Goal: Task Accomplishment & Management: Manage account settings

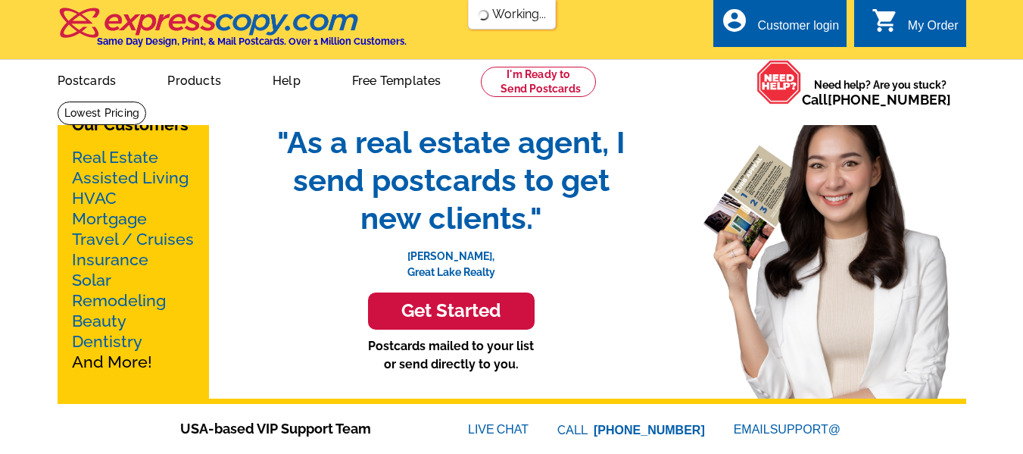
click at [912, 194] on div "Our Customers Real Estate Assisted Living HVAC Mortgage Travel / Cruises Insura…" at bounding box center [512, 252] width 909 height 303
click at [937, 26] on div "My Order" at bounding box center [933, 29] width 51 height 21
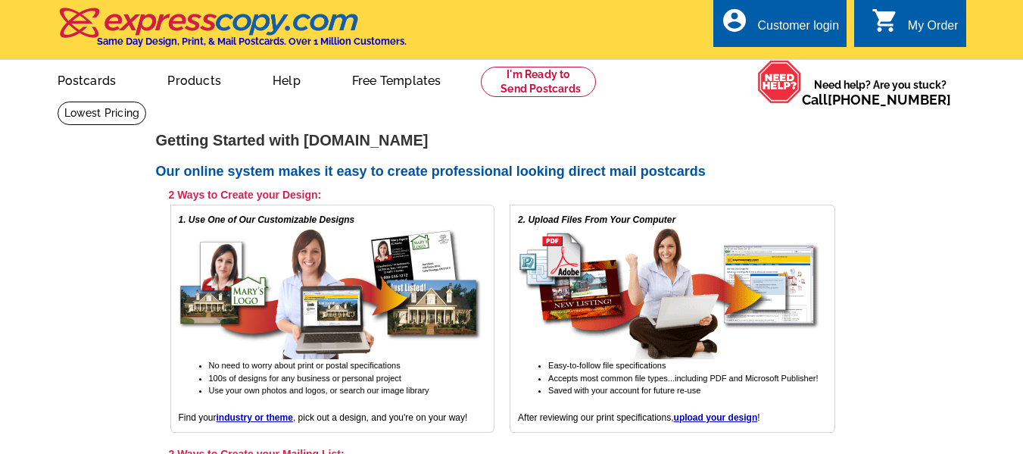
click at [795, 19] on div "Customer login" at bounding box center [798, 29] width 82 height 21
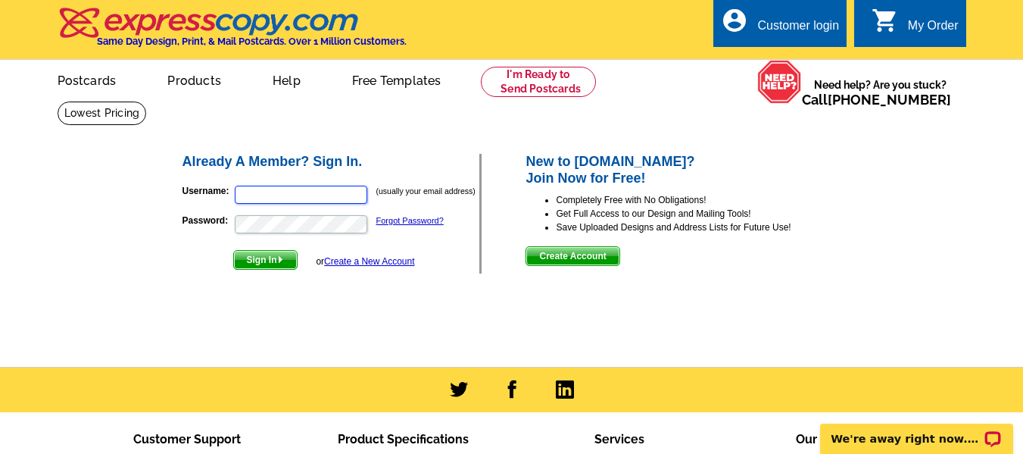
type input "MeghanLKara@gmail.com"
click at [251, 265] on span "Sign In" at bounding box center [265, 260] width 63 height 18
